Goal: Task Accomplishment & Management: Use online tool/utility

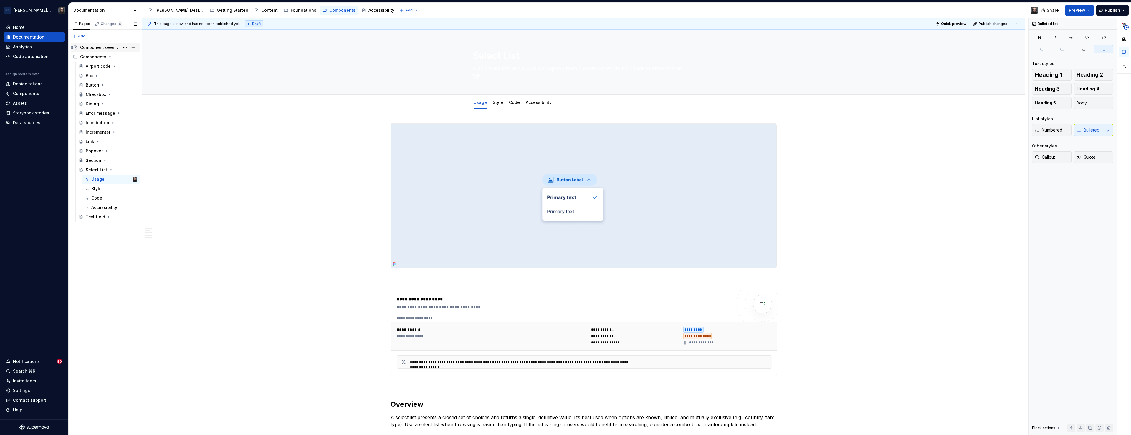
click at [97, 46] on div "Component overview" at bounding box center [99, 47] width 39 height 6
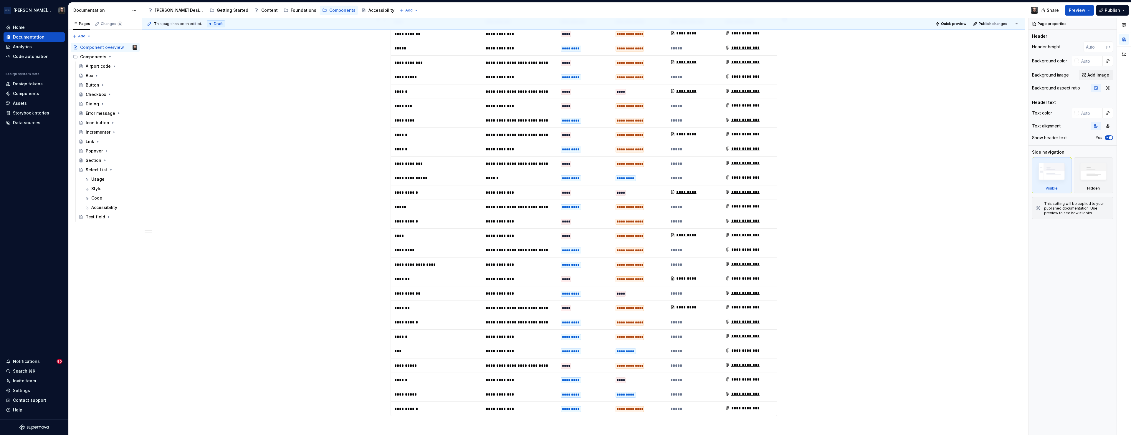
scroll to position [809, 0]
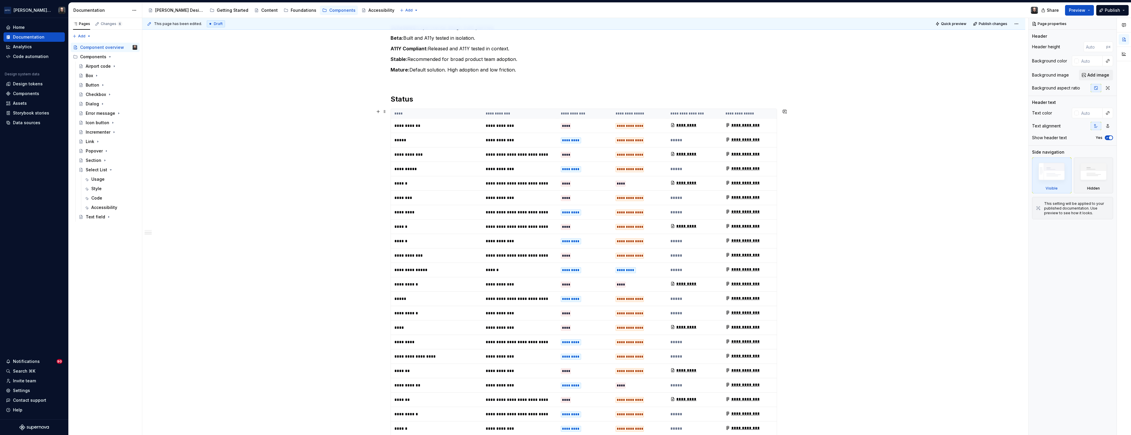
type textarea "*"
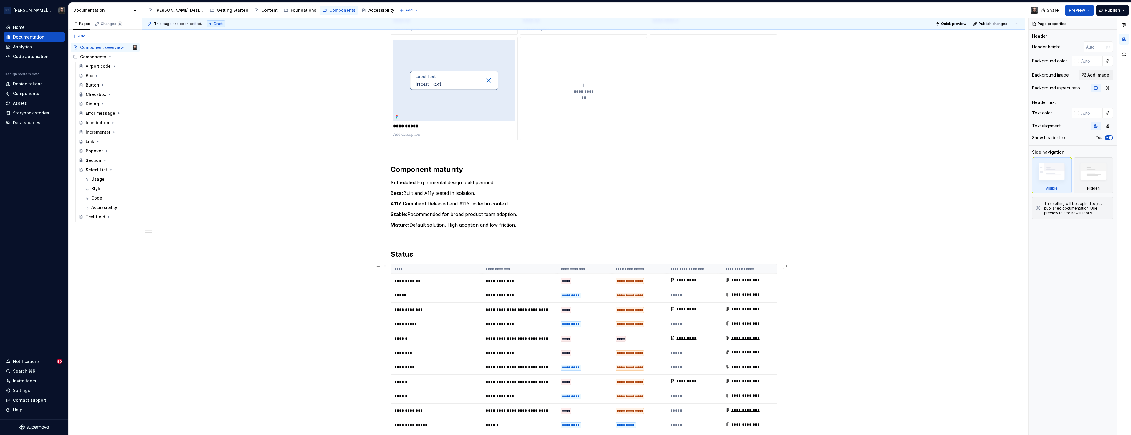
scroll to position [597, 0]
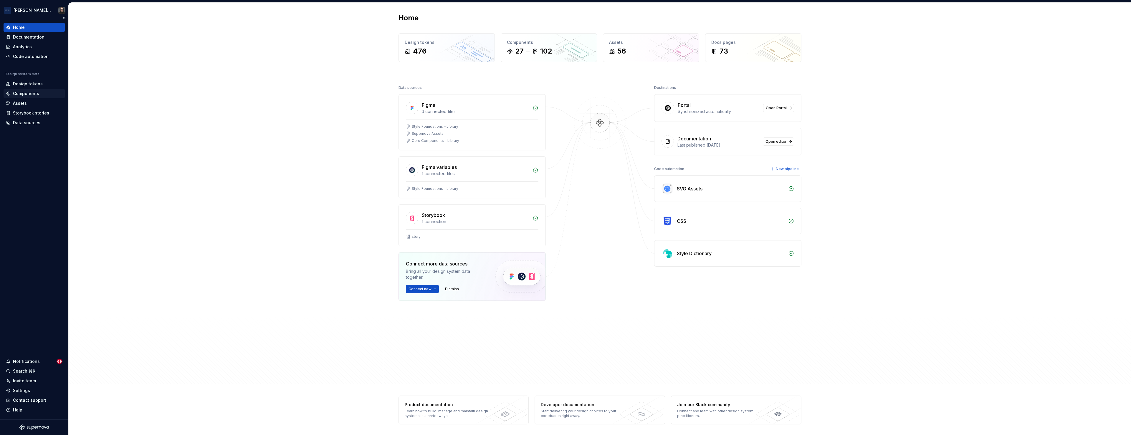
click at [27, 94] on div "Components" at bounding box center [26, 94] width 26 height 6
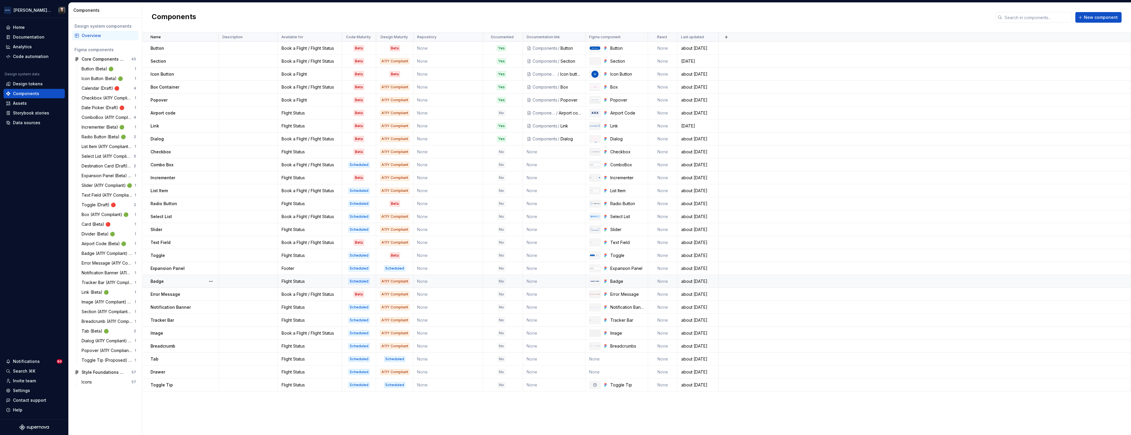
click at [357, 282] on div "Scheduled" at bounding box center [358, 282] width 21 height 6
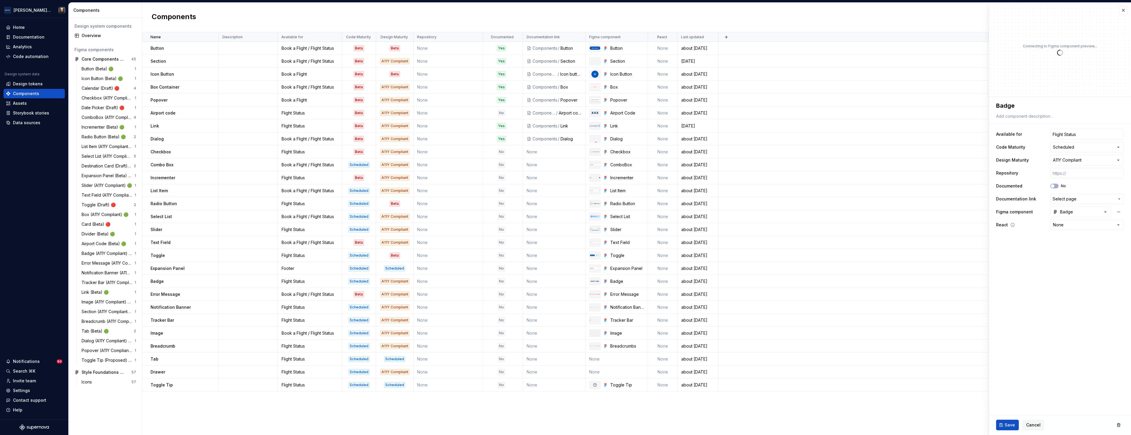
type textarea "*"
click at [1117, 146] on html "Porter Airlines Home Documentation Analytics Code automation Design system data…" at bounding box center [565, 217] width 1131 height 435
select select "**********"
click at [1012, 425] on span "Save" at bounding box center [1009, 425] width 10 height 6
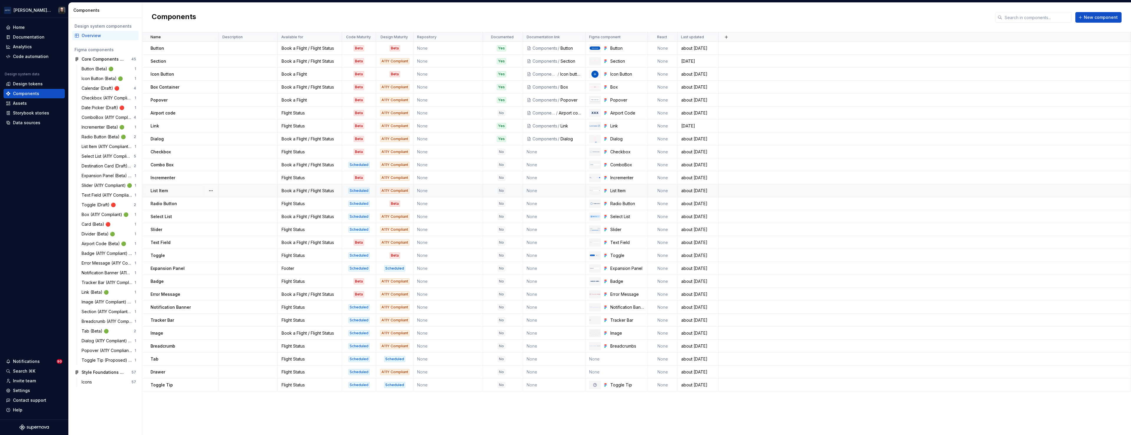
click at [449, 191] on td "None" at bounding box center [447, 190] width 69 height 13
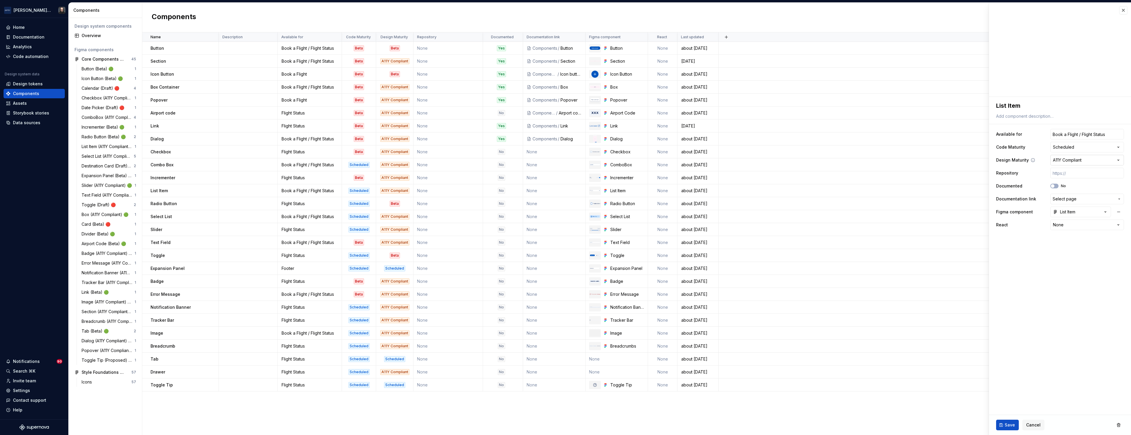
type textarea "*"
click at [1115, 147] on html "Porter Airlines Home Documentation Analytics Code automation Design system data…" at bounding box center [565, 217] width 1131 height 435
select select "**********"
click at [1011, 424] on span "Save" at bounding box center [1009, 425] width 10 height 6
type textarea "*"
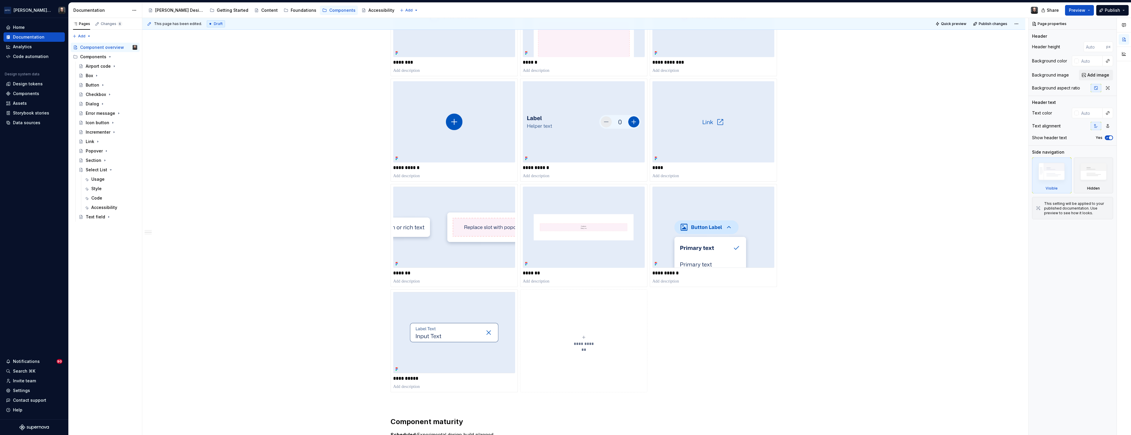
scroll to position [309, 0]
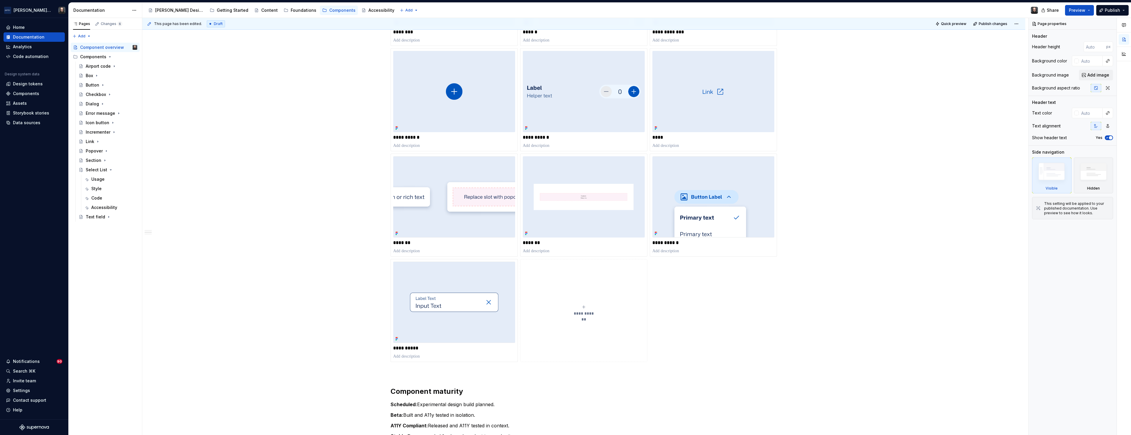
type textarea "*"
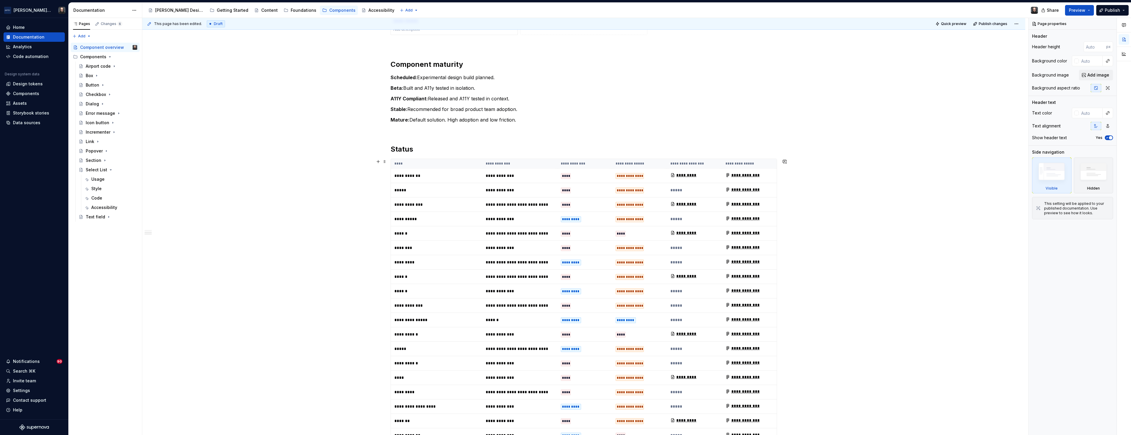
scroll to position [798, 0]
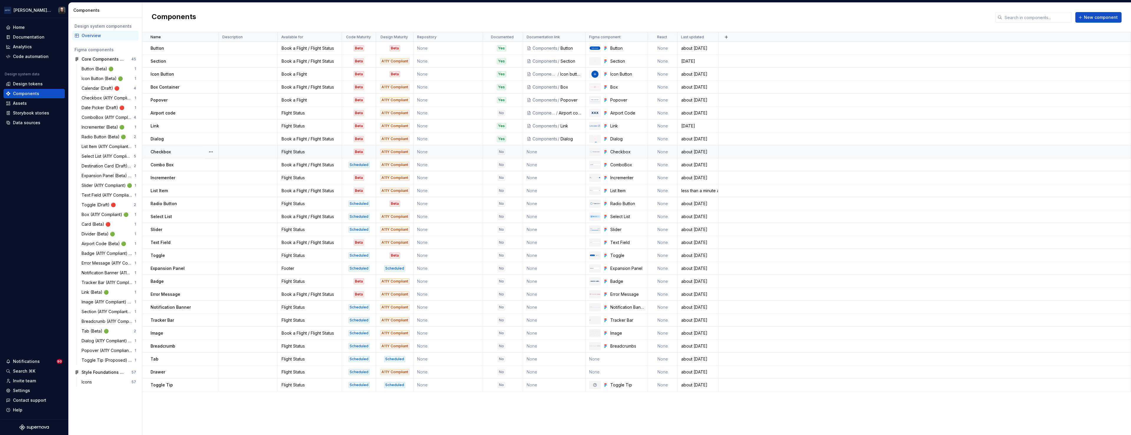
click at [557, 151] on td "None" at bounding box center [554, 151] width 62 height 13
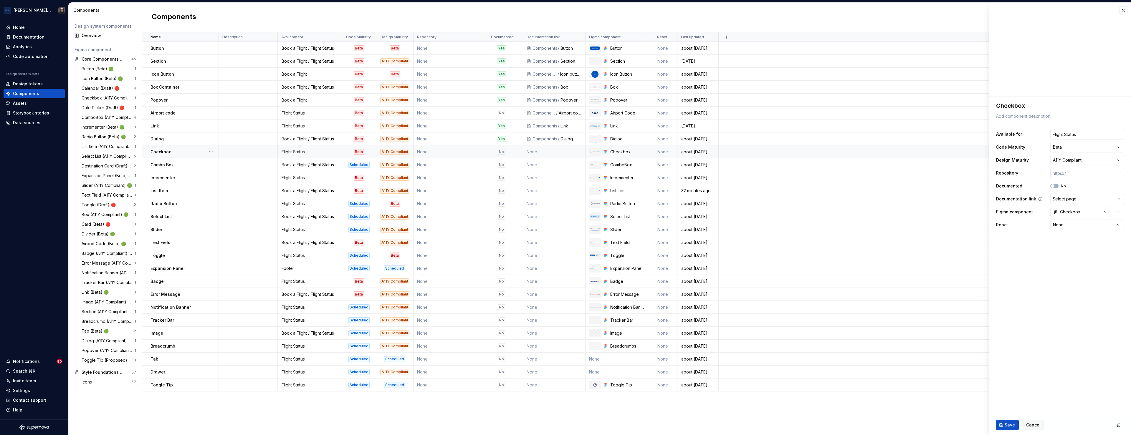
click at [1118, 199] on icon "button" at bounding box center [1119, 199] width 5 height 5
click at [1046, 321] on div "Checkbox" at bounding box center [1038, 323] width 20 height 6
click at [1006, 425] on span "Save" at bounding box center [1009, 425] width 10 height 6
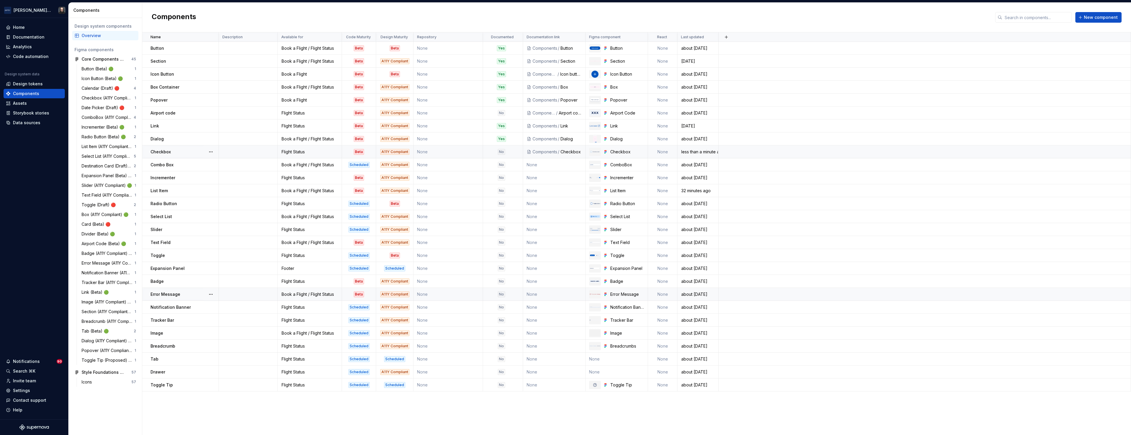
click at [555, 296] on td "None" at bounding box center [554, 294] width 62 height 13
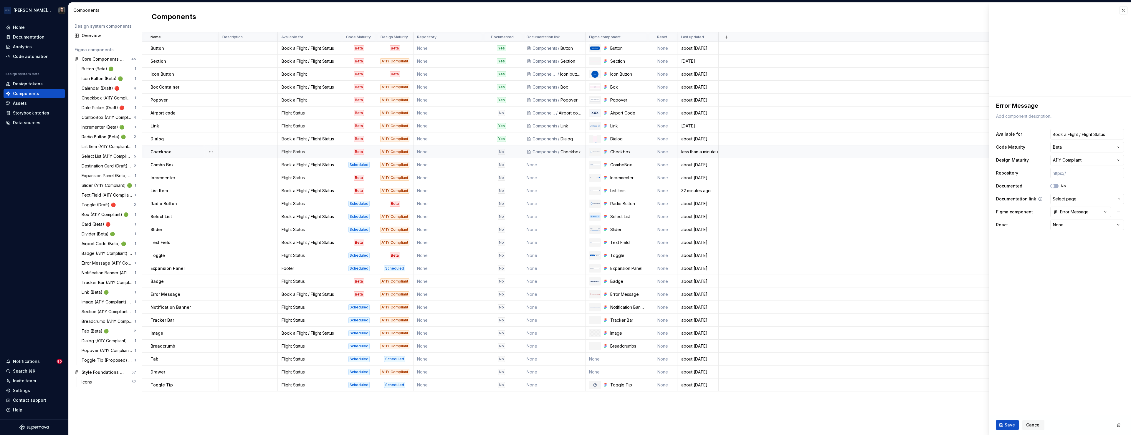
click at [1120, 198] on icon "button" at bounding box center [1119, 199] width 5 height 5
click at [1051, 307] on div "Error message" at bounding box center [1042, 308] width 29 height 6
click at [1010, 422] on span "Save" at bounding box center [1009, 425] width 10 height 6
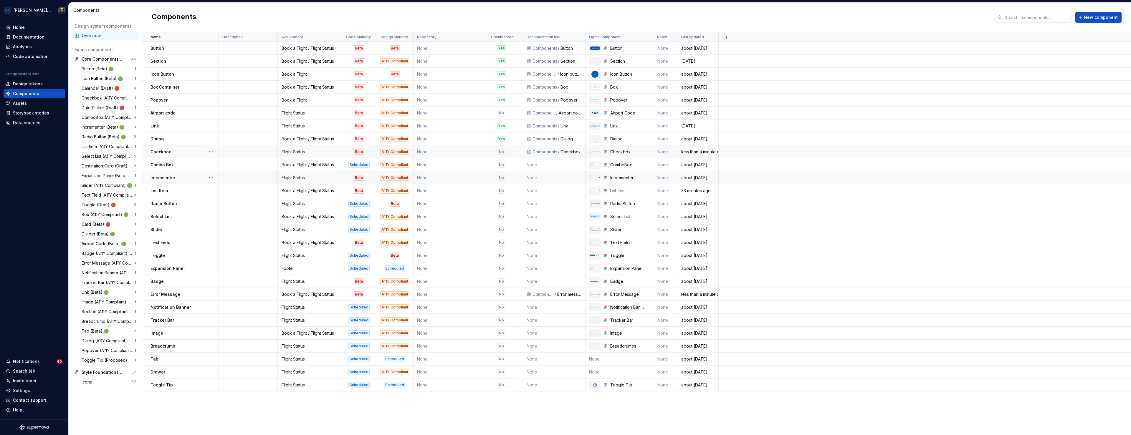
click at [192, 178] on div "Incrementer" at bounding box center [184, 178] width 68 height 6
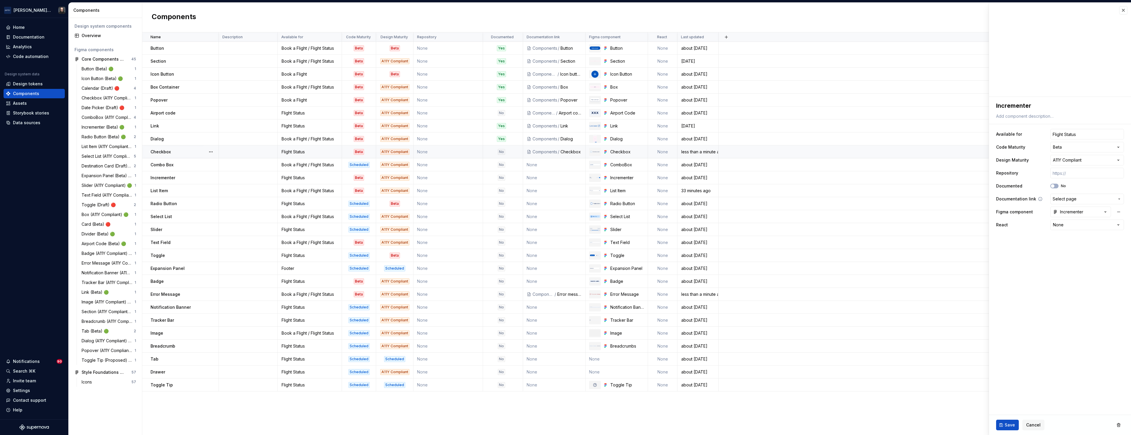
click at [1093, 198] on span "Select page" at bounding box center [1083, 199] width 62 height 6
click at [1058, 370] on div "Incrementer" at bounding box center [1077, 370] width 98 height 6
click at [1008, 427] on span "Save" at bounding box center [1009, 425] width 10 height 6
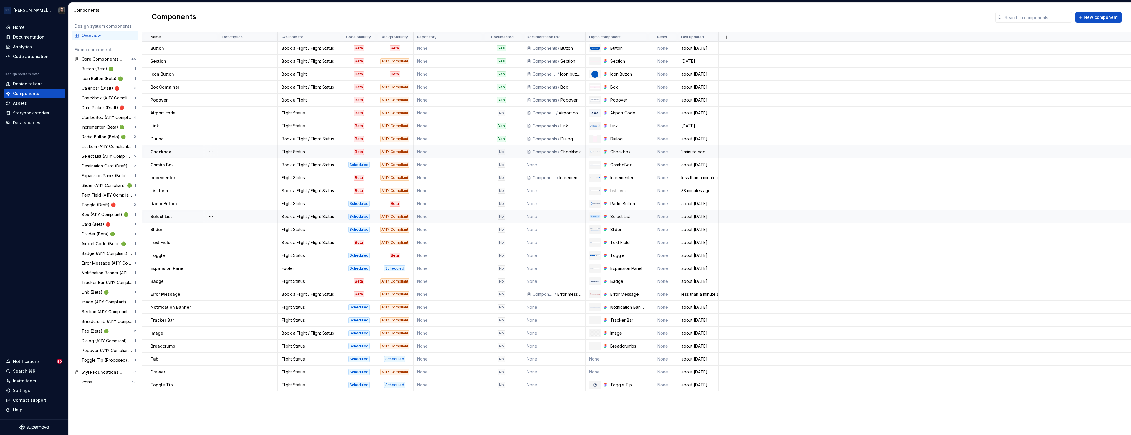
click at [192, 217] on div "Select List" at bounding box center [184, 217] width 68 height 6
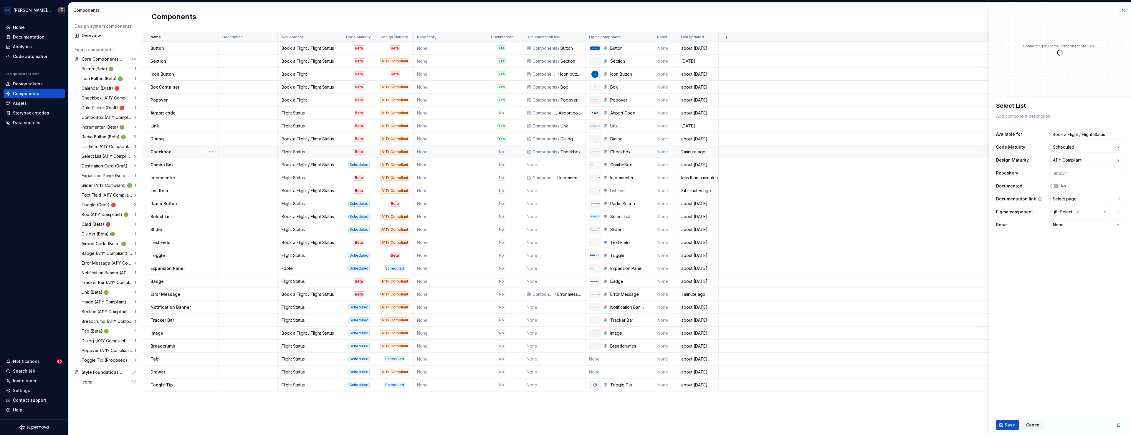
click at [1091, 199] on span "Select page" at bounding box center [1083, 199] width 62 height 6
click at [1060, 355] on div "Select List" at bounding box center [1077, 354] width 98 height 6
click at [1010, 425] on span "Save" at bounding box center [1009, 425] width 10 height 6
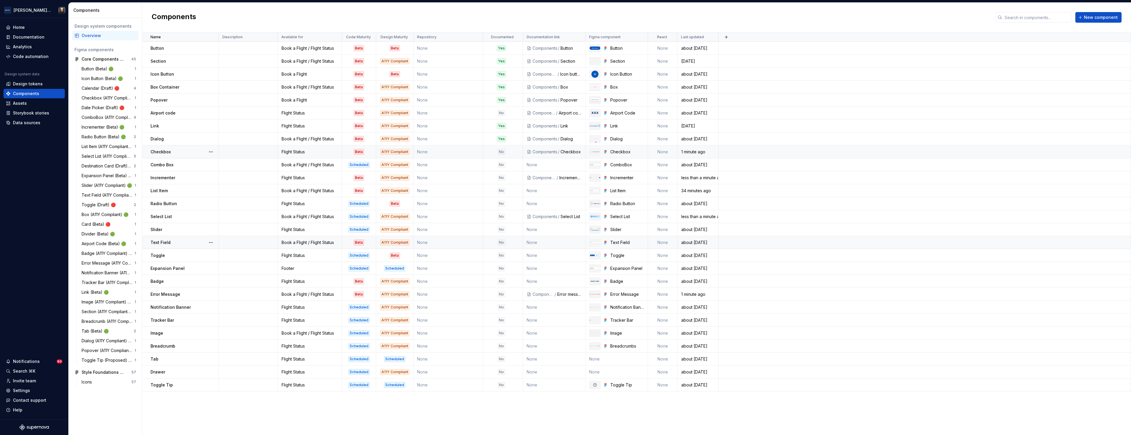
click at [240, 242] on td at bounding box center [248, 242] width 59 height 13
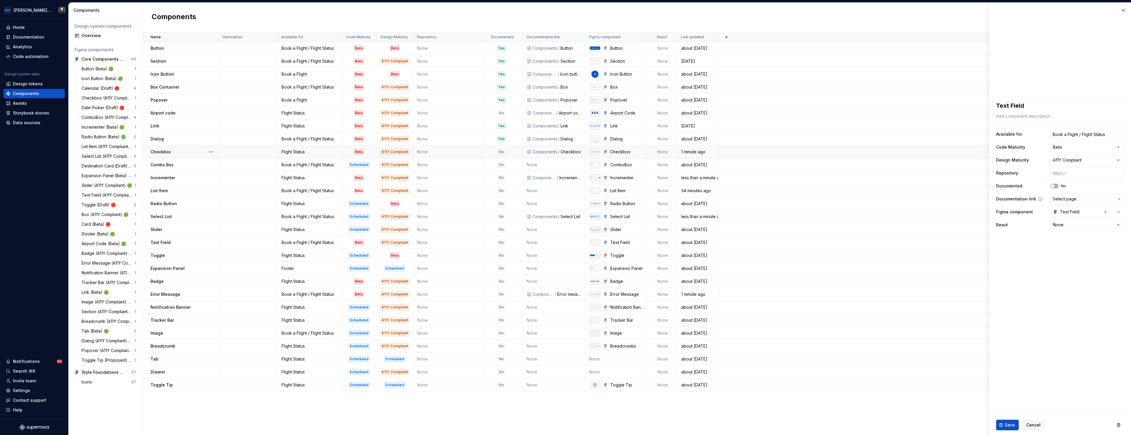
click at [1098, 199] on span "Select page" at bounding box center [1083, 199] width 62 height 6
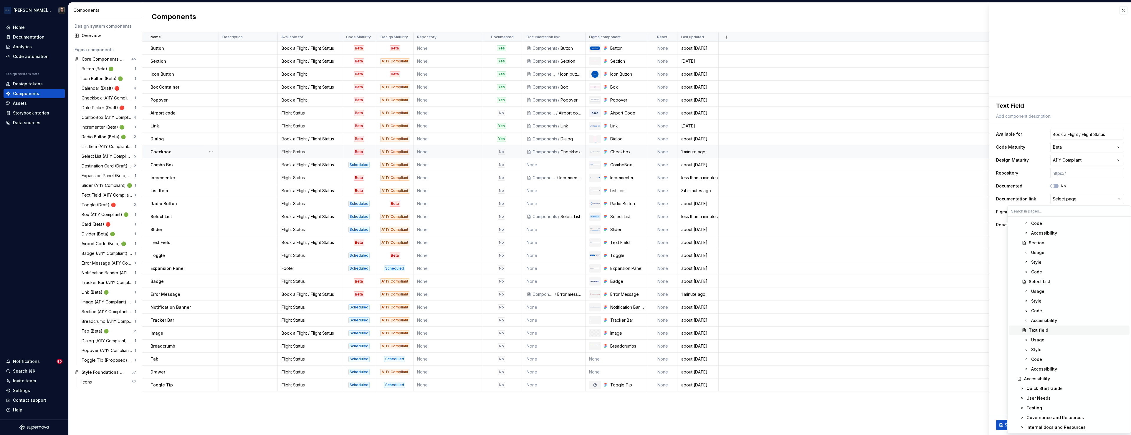
click at [1055, 330] on div "Text field" at bounding box center [1077, 330] width 98 height 6
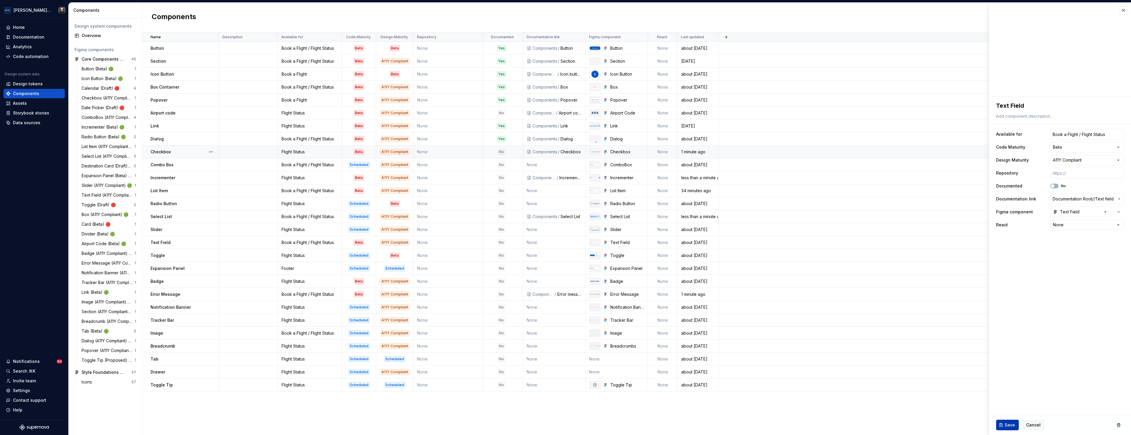
click at [1011, 425] on span "Save" at bounding box center [1009, 425] width 10 height 6
type textarea "*"
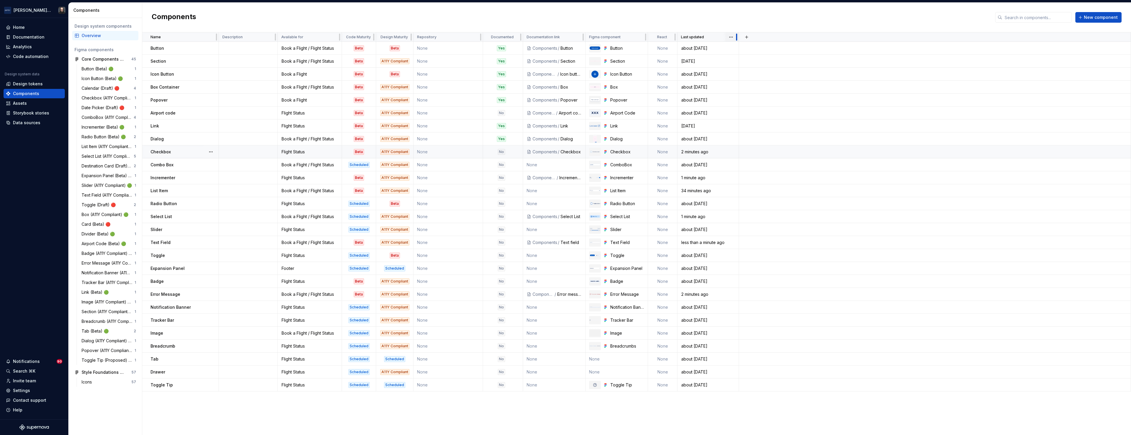
drag, startPoint x: 718, startPoint y: 36, endPoint x: 738, endPoint y: 36, distance: 20.3
click at [738, 36] on div at bounding box center [736, 36] width 5 height 9
click at [729, 18] on div "Components New component" at bounding box center [636, 18] width 988 height 30
click at [484, 17] on div "Components New component" at bounding box center [636, 18] width 988 height 30
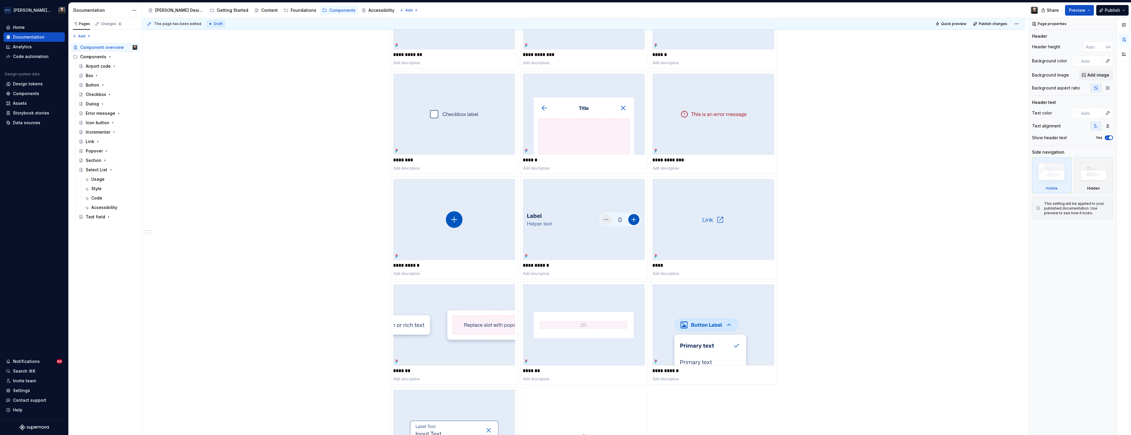
scroll to position [66, 0]
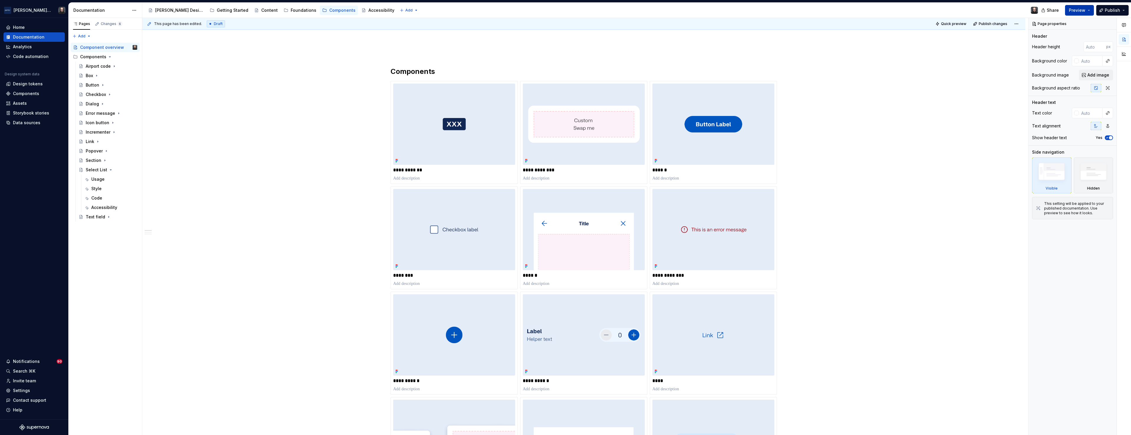
click at [1087, 9] on button "Preview" at bounding box center [1079, 10] width 29 height 11
click at [1027, 49] on span "Build preview" at bounding box center [1024, 50] width 28 height 6
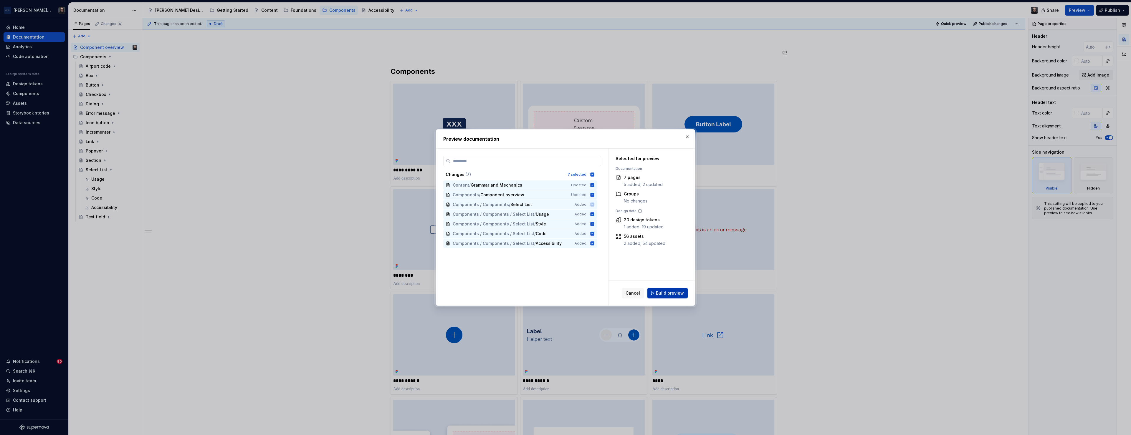
click at [671, 291] on span "Build preview" at bounding box center [670, 293] width 28 height 6
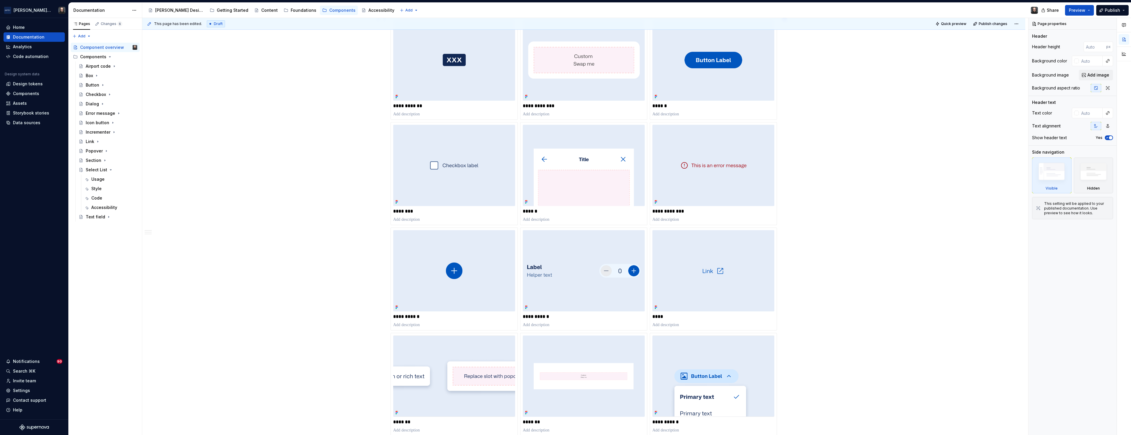
scroll to position [0, 0]
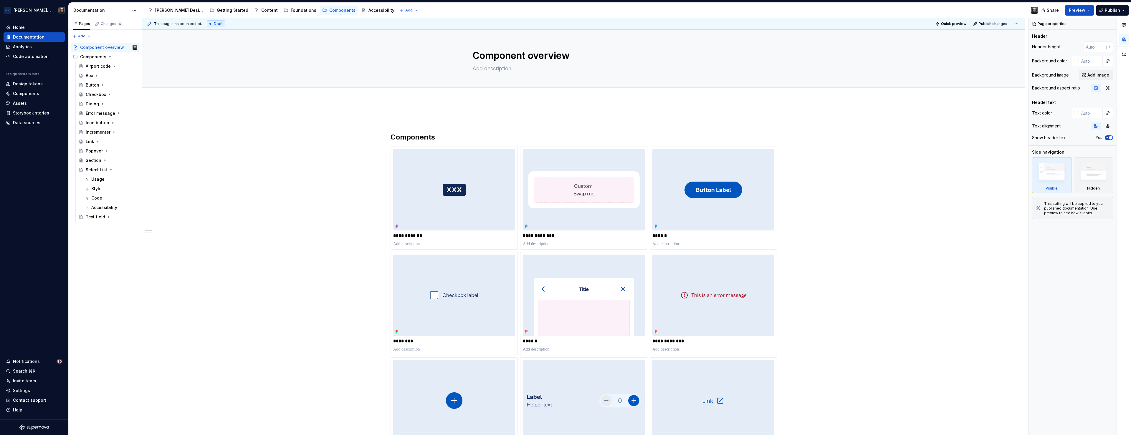
type textarea "*"
